Goal: Find specific page/section: Find specific page/section

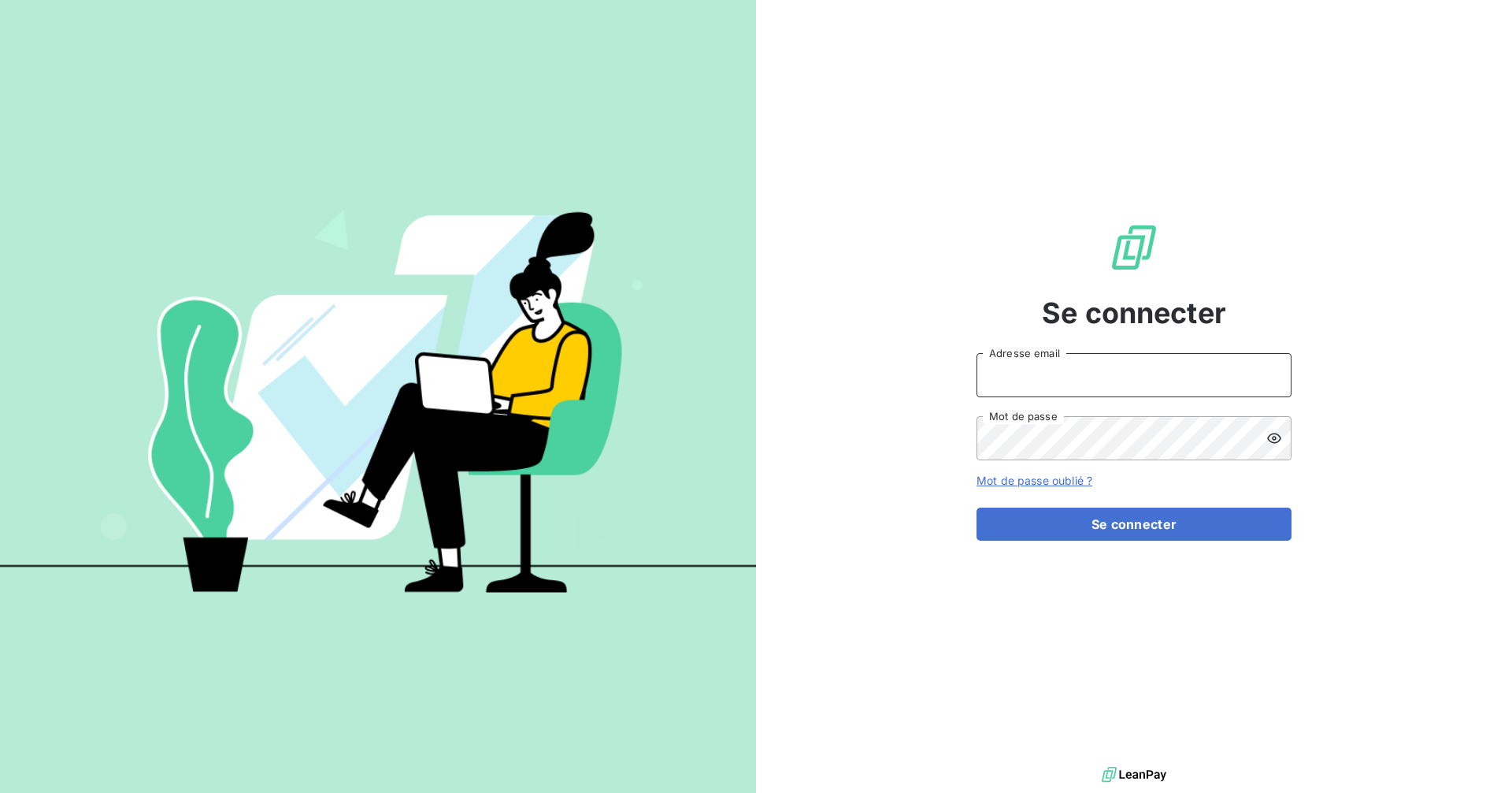
click at [1118, 360] on input "Adresse email" at bounding box center [1134, 375] width 315 height 44
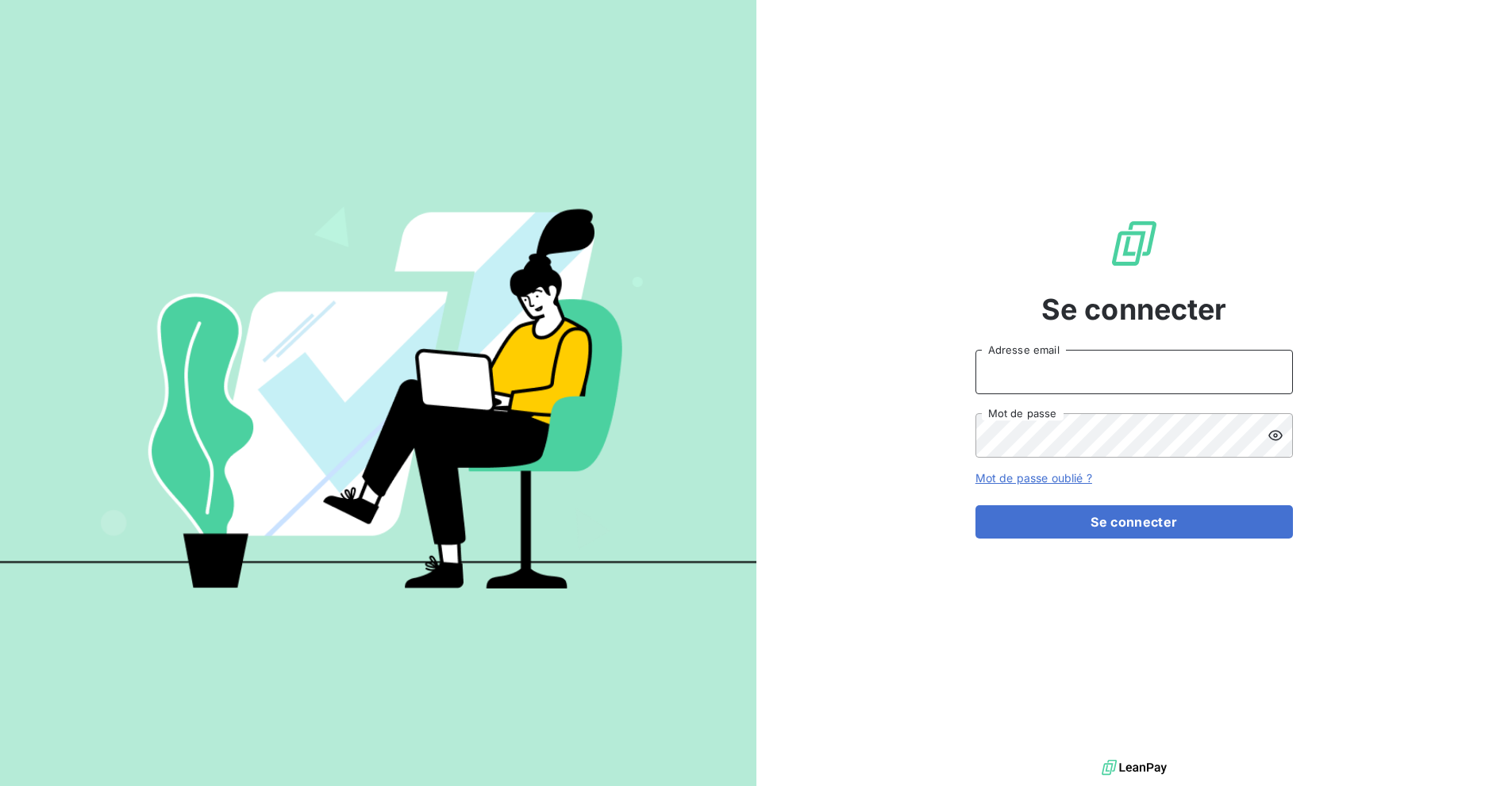
type input "[EMAIL_ADDRESS][DOMAIN_NAME]"
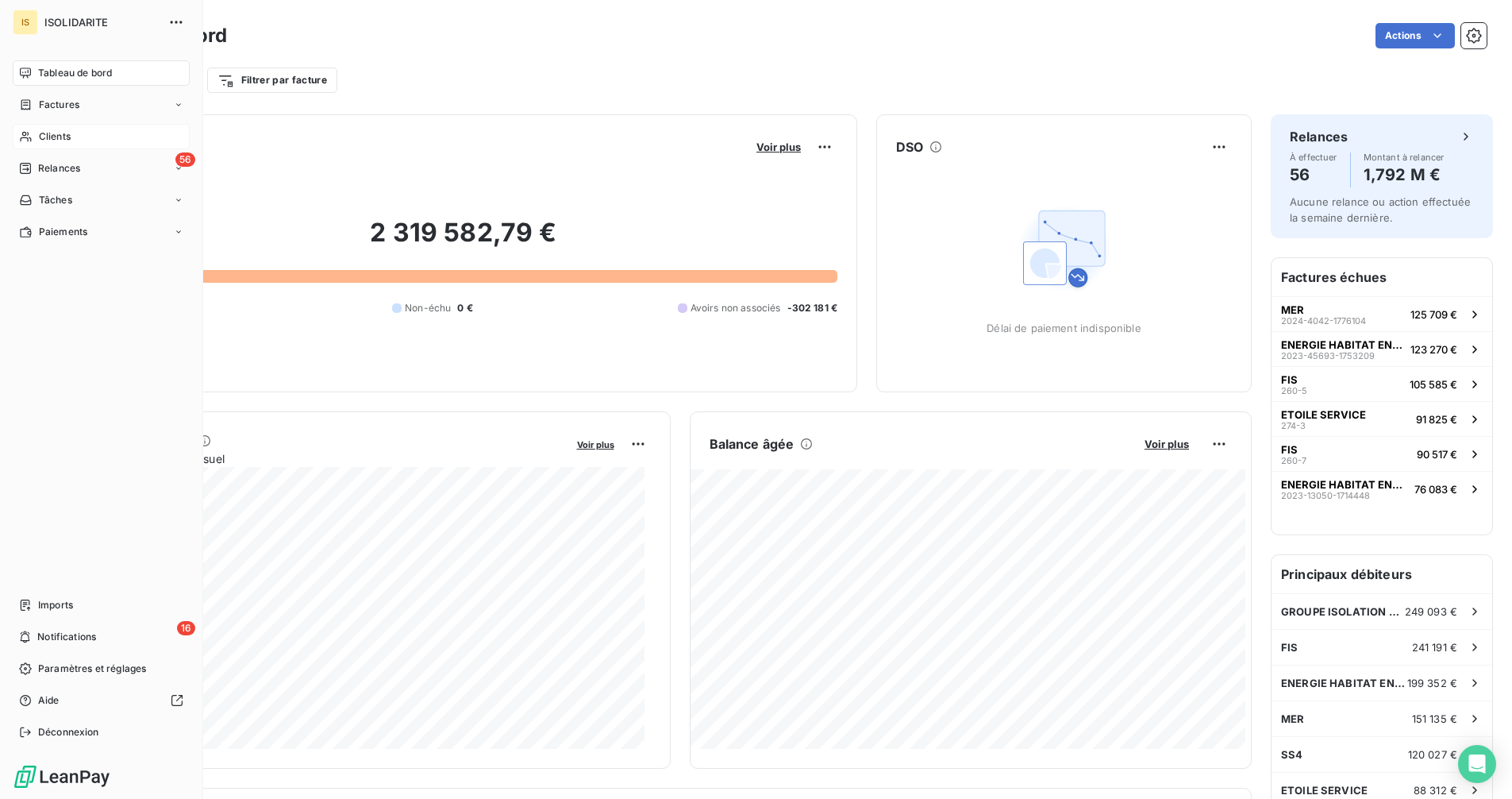
click at [52, 136] on span "Clients" at bounding box center [54, 136] width 32 height 14
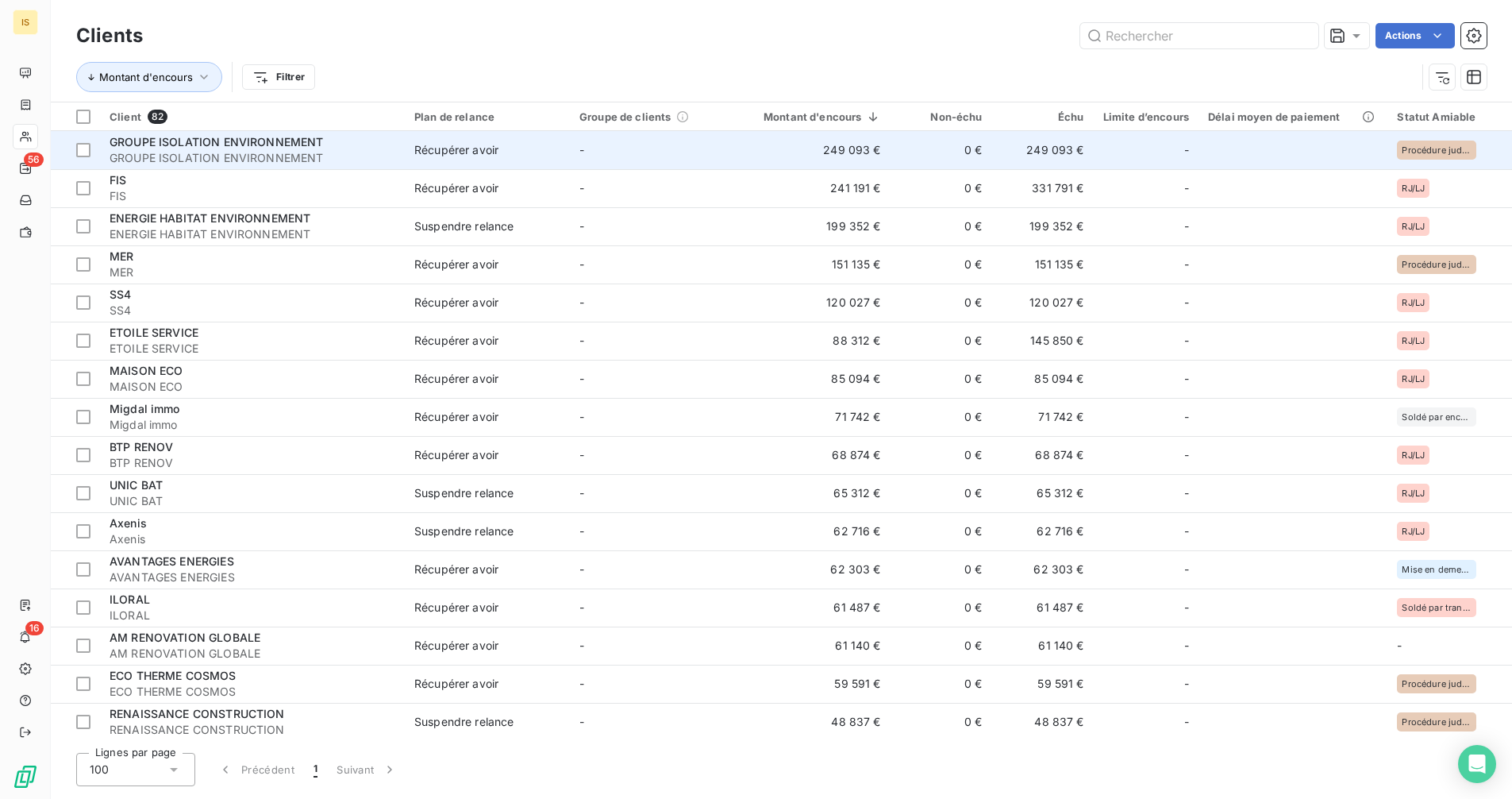
click at [324, 165] on span "GROUPE ISOLATION ENVIRONNEMENT" at bounding box center [253, 158] width 286 height 16
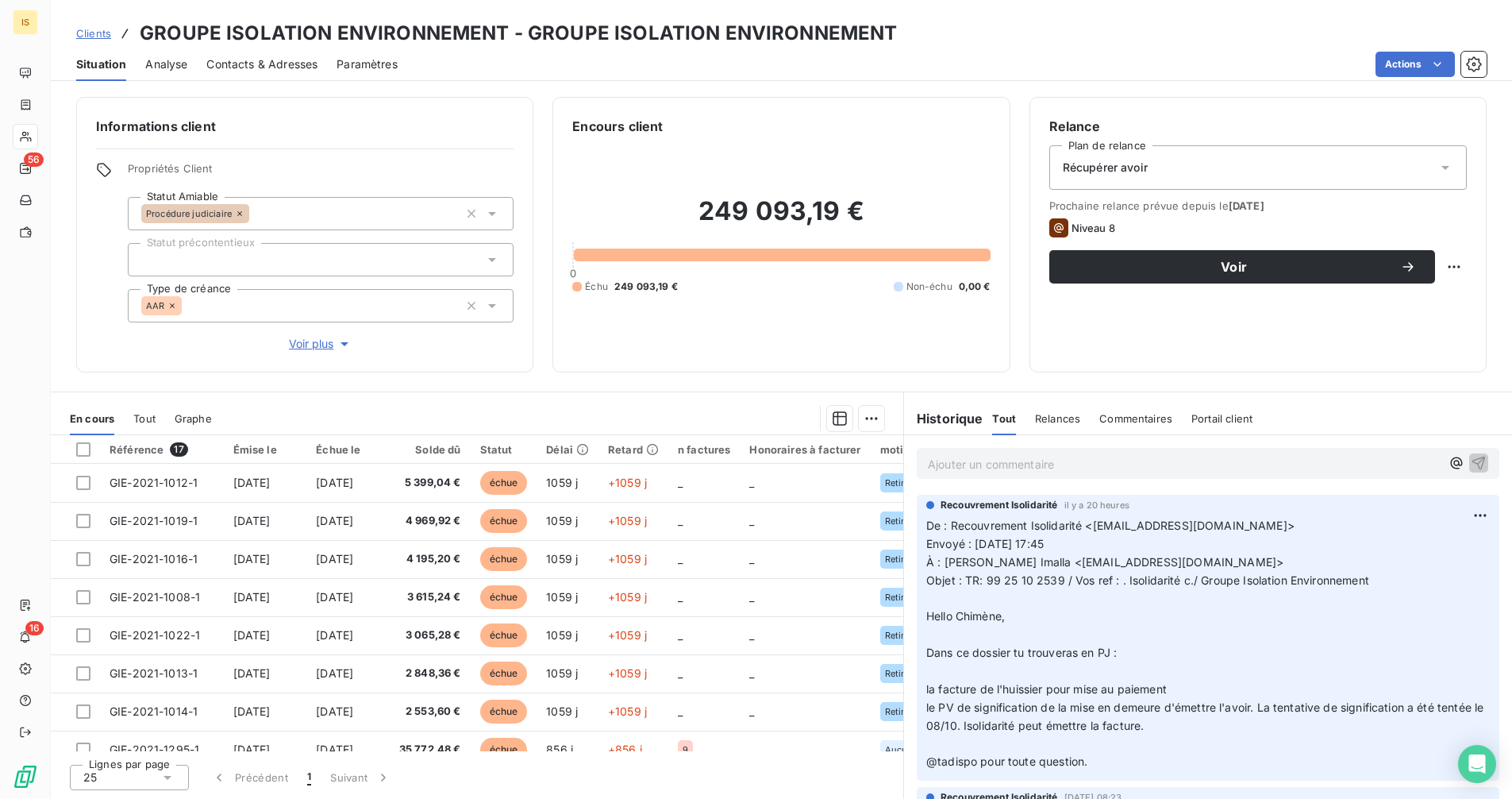
click at [89, 34] on span "Clients" at bounding box center [94, 33] width 35 height 12
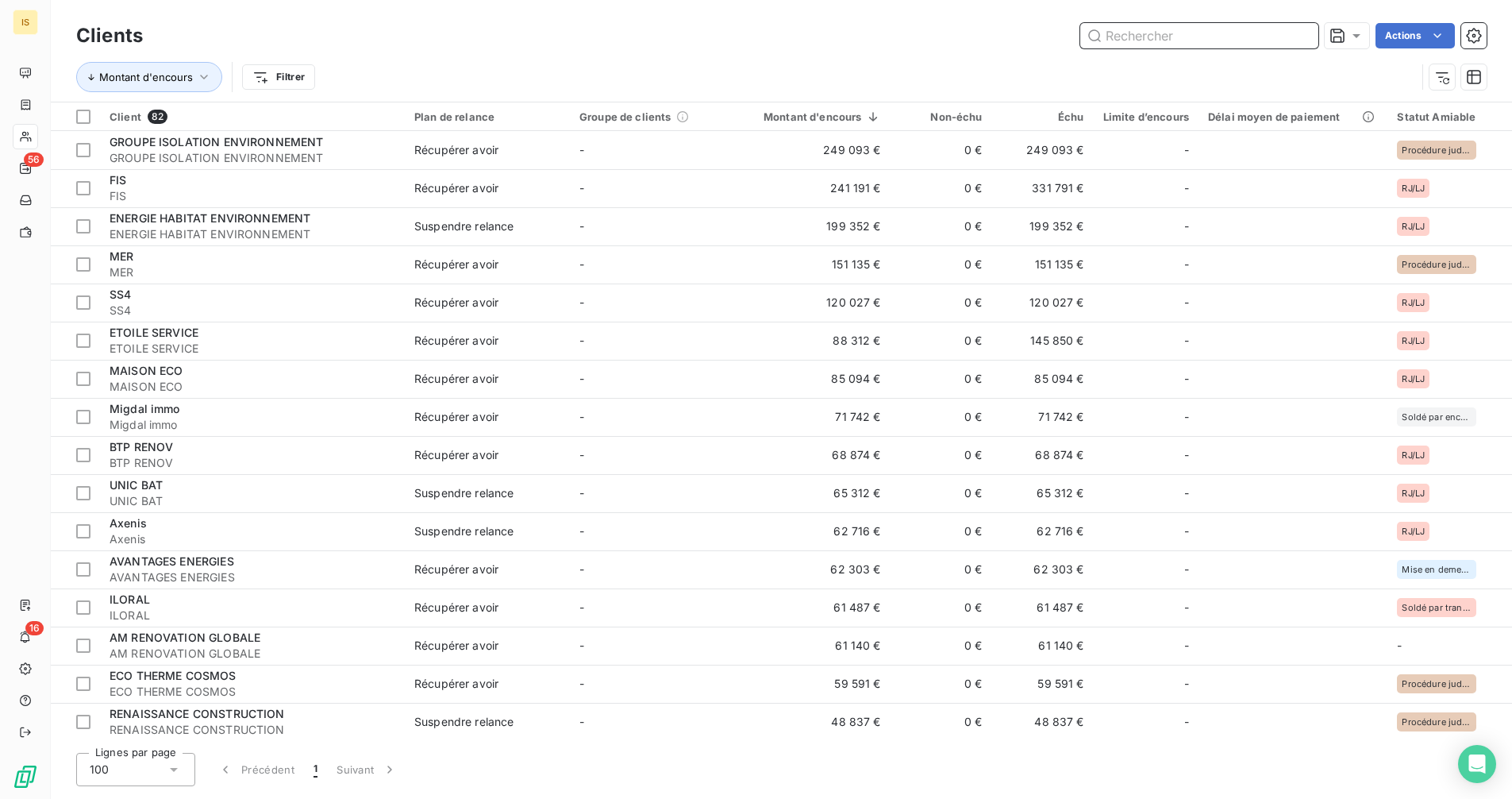
click at [1167, 29] on input "text" at bounding box center [1199, 35] width 238 height 25
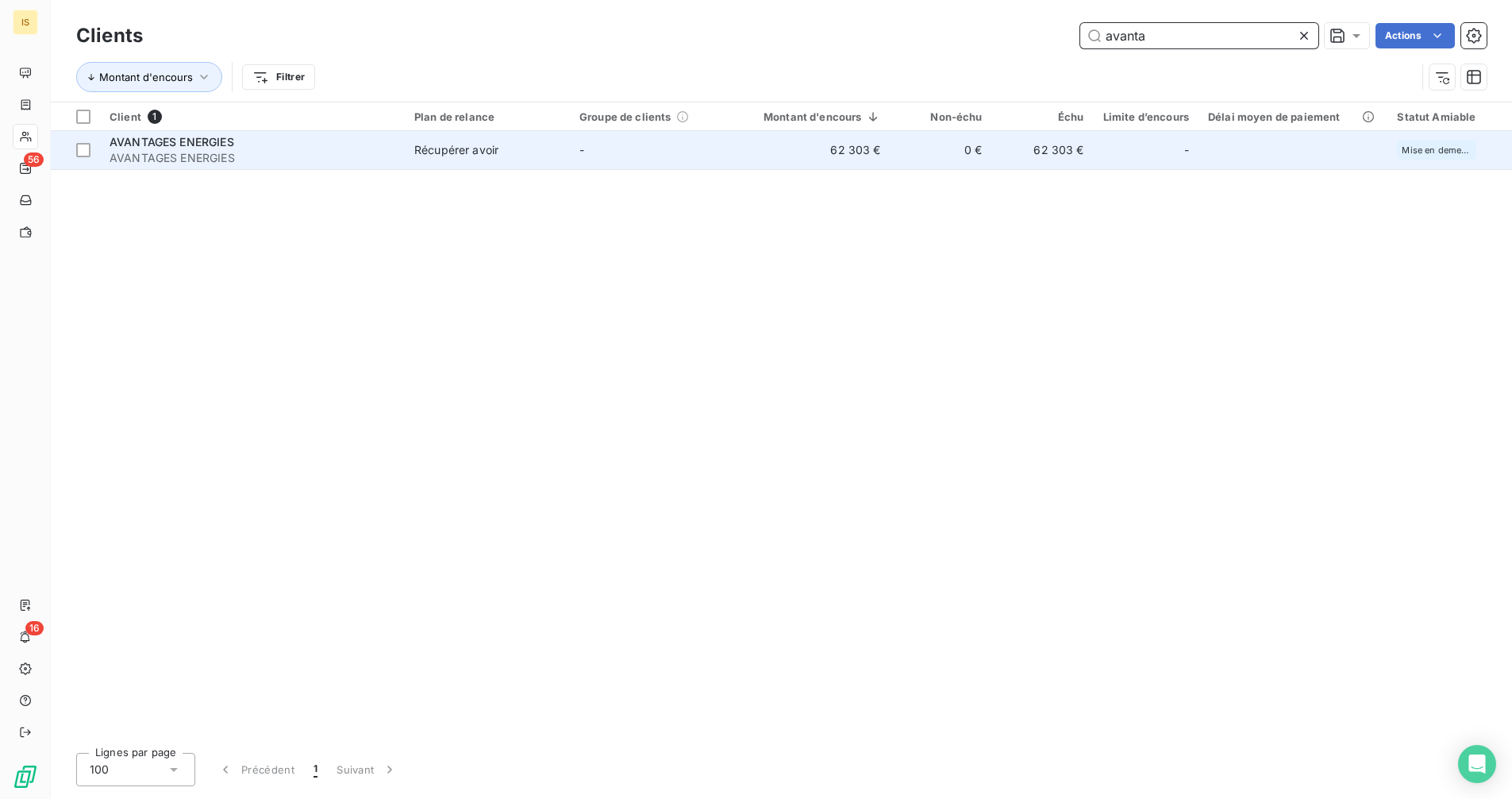
type input "avanta"
click at [942, 148] on td "0 €" at bounding box center [942, 149] width 102 height 38
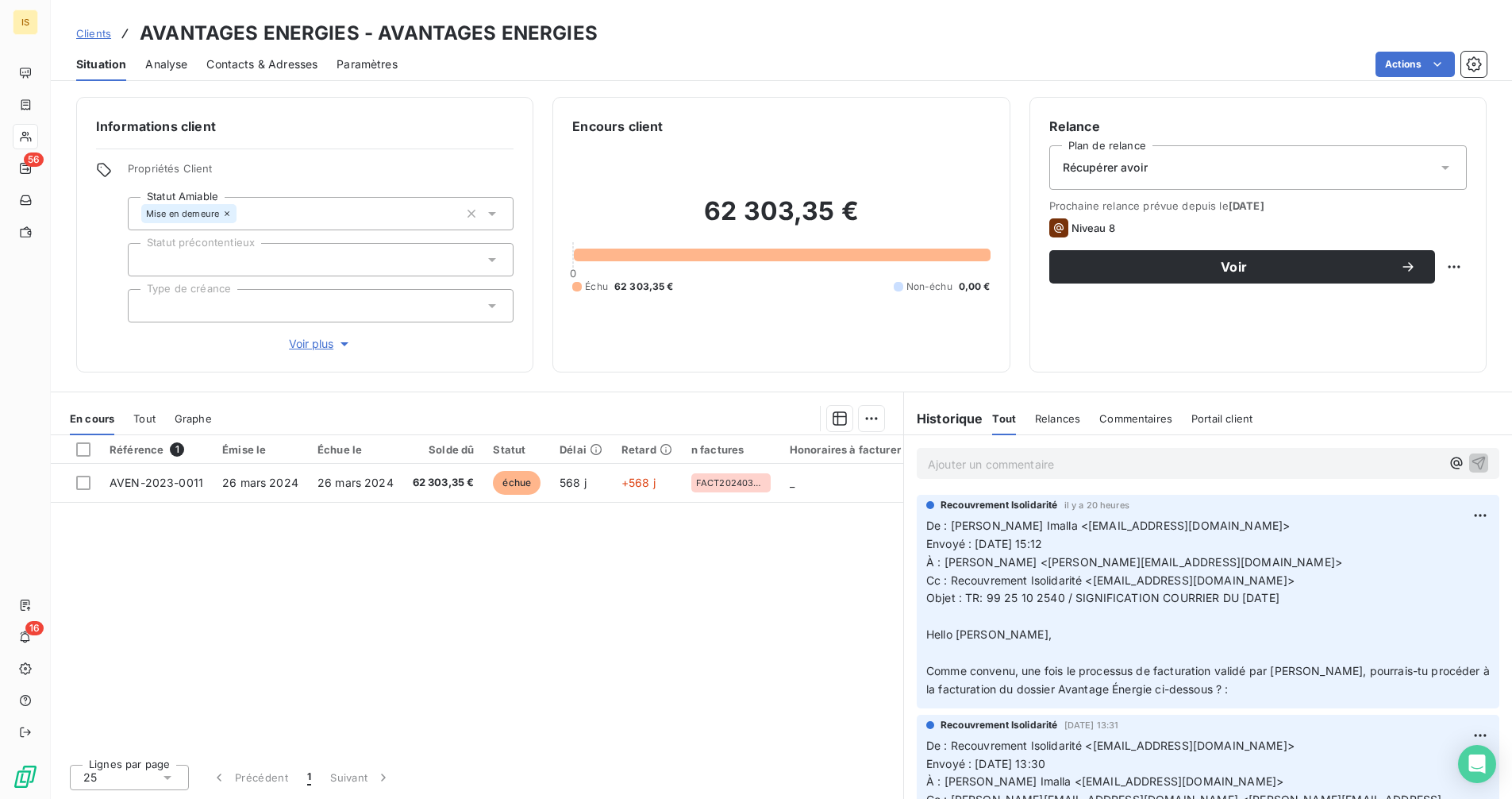
click at [605, 30] on div "Clients AVANTAGES ENERGIES - AVANTAGES ENERGIES" at bounding box center [781, 33] width 1461 height 29
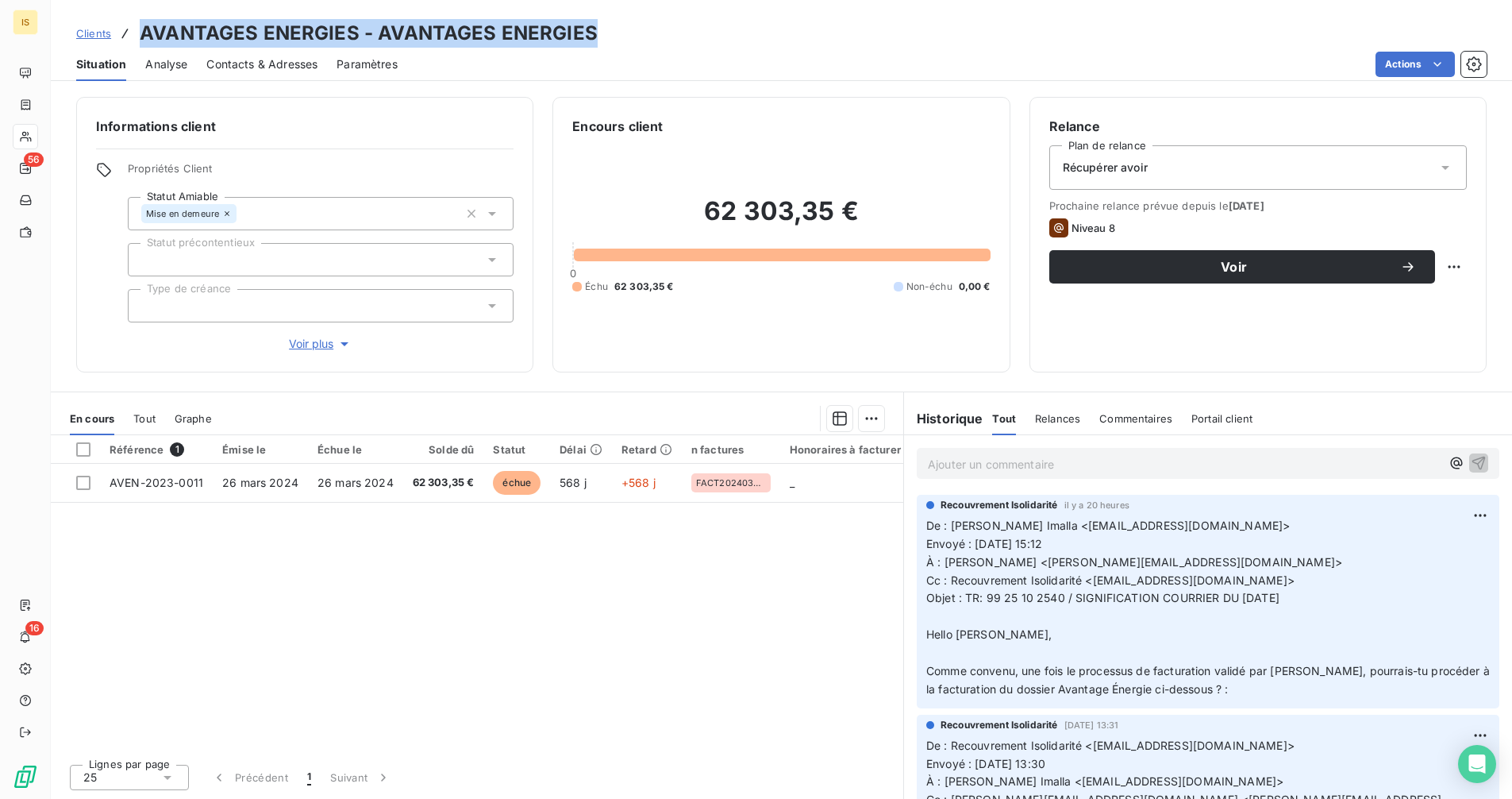
click at [605, 29] on div "Clients AVANTAGES ENERGIES - AVANTAGES ENERGIES" at bounding box center [781, 33] width 1461 height 29
click at [580, 34] on h3 "AVANTAGES ENERGIES - AVANTAGES ENERGIES" at bounding box center [369, 33] width 458 height 29
drag, startPoint x: 378, startPoint y: 32, endPoint x: 616, endPoint y: 35, distance: 238.0
click at [616, 35] on div "Clients AVANTAGES ENERGIES - AVANTAGES ENERGIES" at bounding box center [781, 33] width 1461 height 29
copy h3 "AVANTAGES ENERGIES"
